Goal: Task Accomplishment & Management: Use online tool/utility

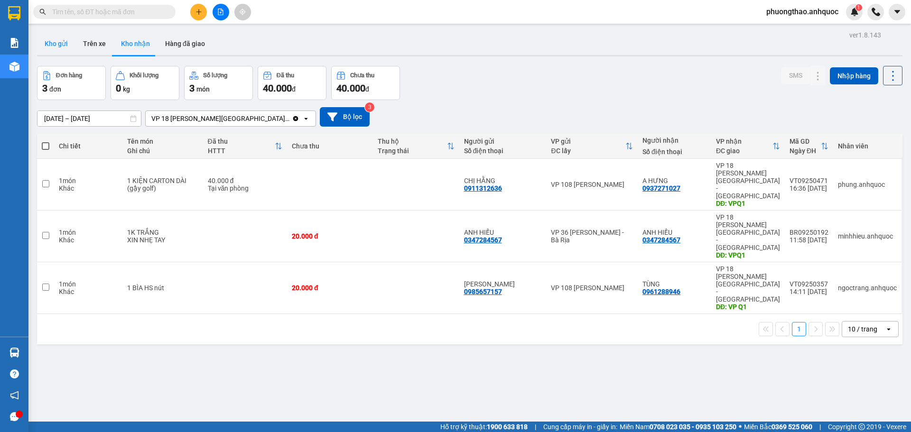
click at [70, 40] on button "Kho gửi" at bounding box center [56, 43] width 38 height 23
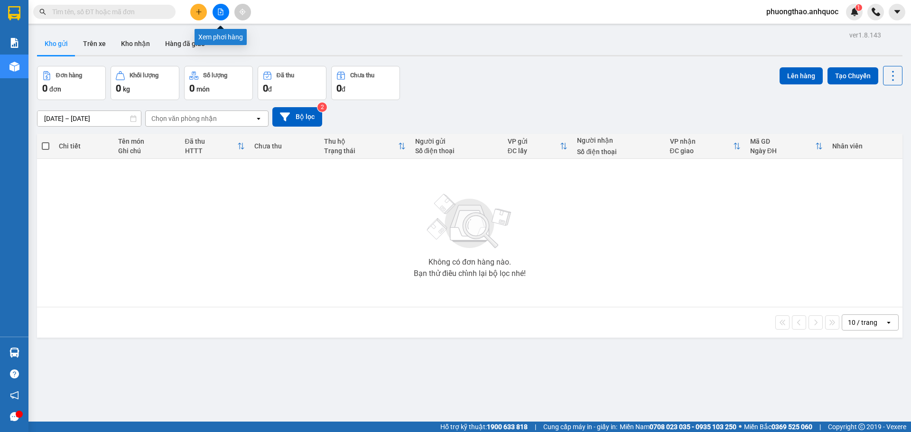
click at [224, 15] on icon "file-add" at bounding box center [220, 12] width 7 height 7
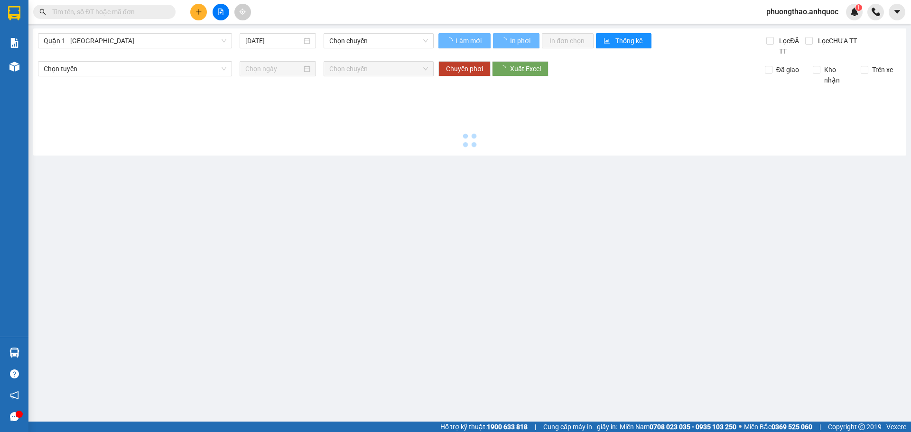
type input "[DATE]"
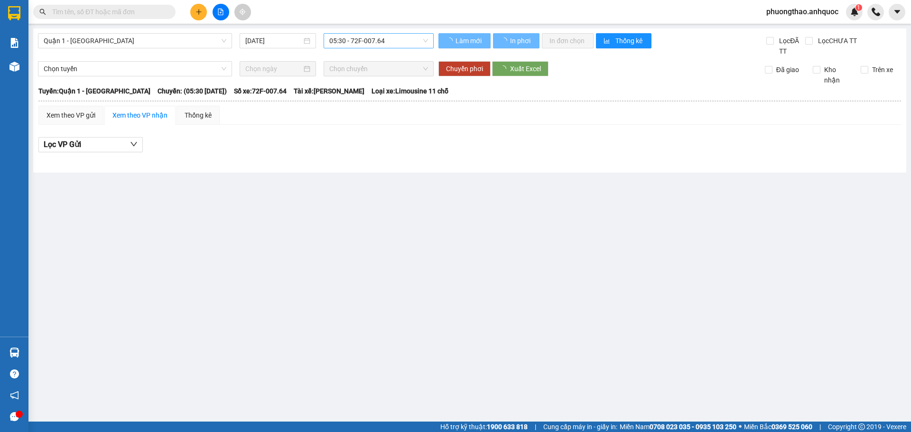
click at [388, 45] on span "05:30 - 72F-007.64" at bounding box center [378, 41] width 99 height 14
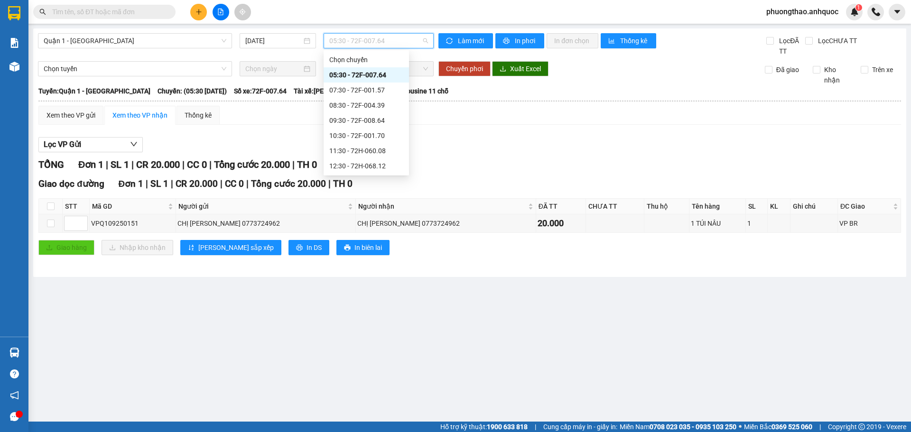
click at [473, 135] on div "Lọc VP Gửi TỔNG Đơn 1 | SL 1 | CR 20.000 | CC 0 | Tổng cước 20.000 | TH 0 Giao…" at bounding box center [469, 199] width 863 height 135
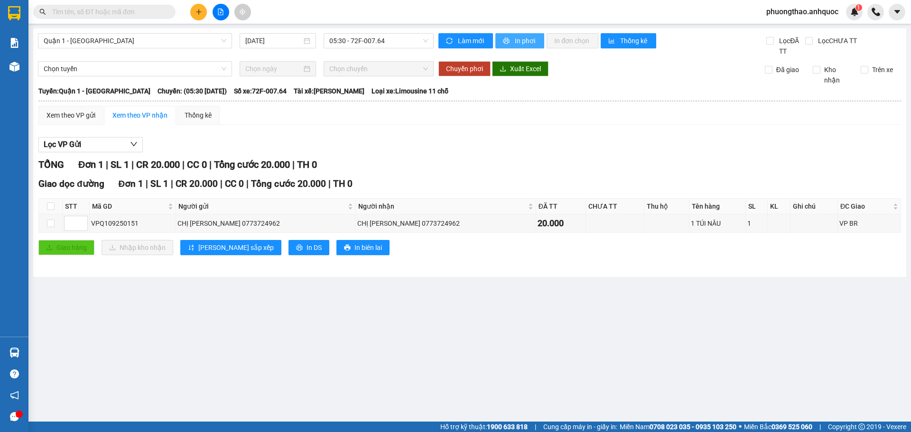
click at [517, 40] on span "In phơi" at bounding box center [526, 41] width 22 height 10
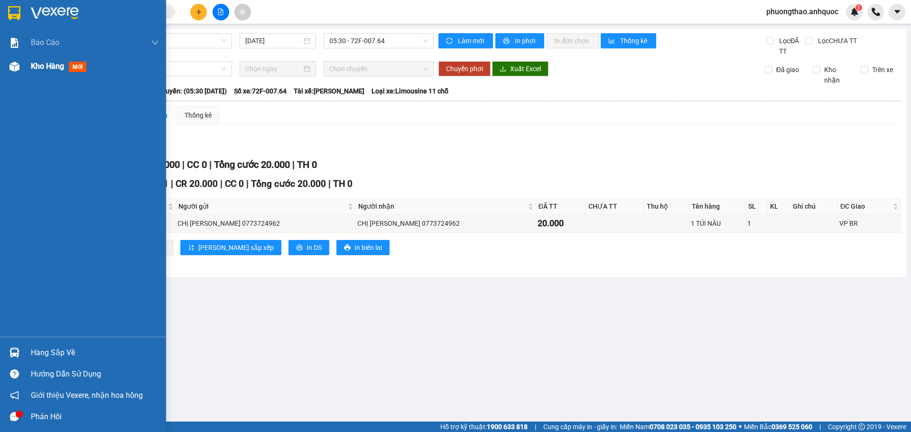
click at [20, 71] on div at bounding box center [14, 66] width 17 height 17
